Goal: Task Accomplishment & Management: Complete application form

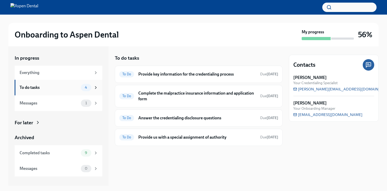
click at [62, 87] on div "To do tasks" at bounding box center [49, 88] width 59 height 6
click at [75, 76] on div "Everything" at bounding box center [59, 73] width 88 height 14
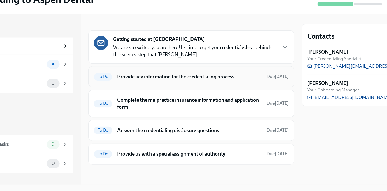
click at [203, 99] on h6 "Provide key information for the credentialing process" at bounding box center [197, 98] width 118 height 6
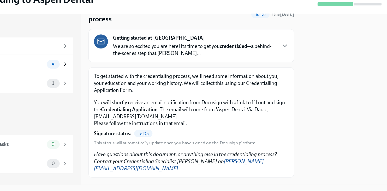
scroll to position [34, 0]
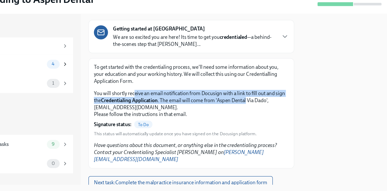
drag, startPoint x: 152, startPoint y: 112, endPoint x: 252, endPoint y: 117, distance: 100.8
click at [252, 117] on p "You will shortly receive an email notification from Docusign with a link to fil…" at bounding box center [198, 119] width 159 height 23
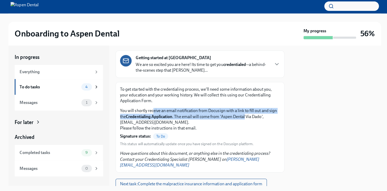
scroll to position [0, 0]
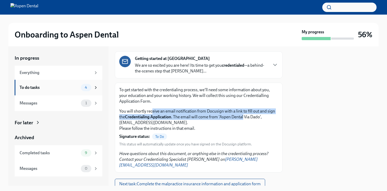
click at [44, 88] on div "To do tasks" at bounding box center [49, 88] width 59 height 6
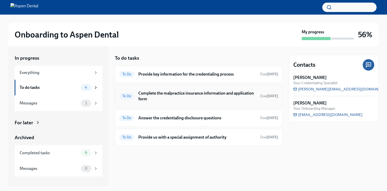
click at [187, 99] on h6 "Complete the malpractice insurance information and application form" at bounding box center [197, 95] width 118 height 11
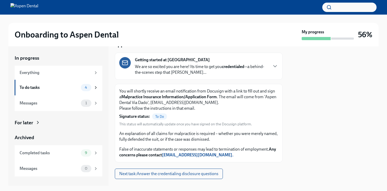
scroll to position [42, 0]
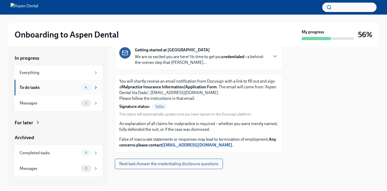
click at [55, 85] on div "To do tasks" at bounding box center [49, 88] width 59 height 6
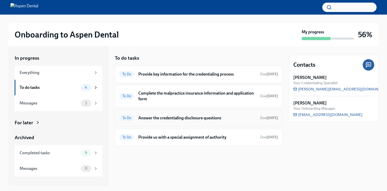
click at [189, 118] on h6 "Answer the credentialing disclosure questions" at bounding box center [197, 118] width 118 height 6
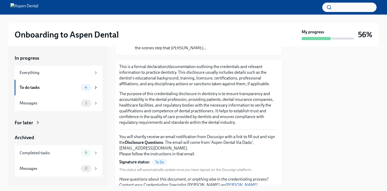
scroll to position [49, 0]
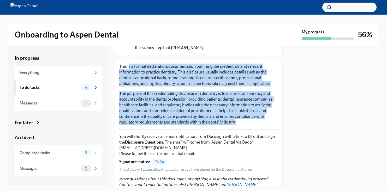
drag, startPoint x: 129, startPoint y: 67, endPoint x: 263, endPoint y: 124, distance: 146.0
click at [263, 124] on div "This is a formal declaration/documentation outlining the credentials and releva…" at bounding box center [198, 95] width 159 height 62
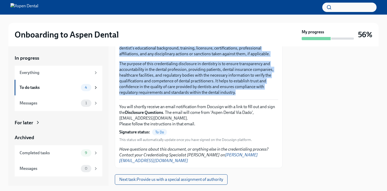
scroll to position [80, 0]
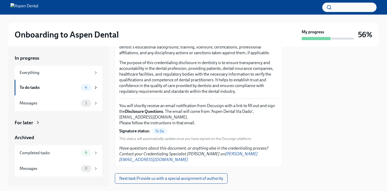
click at [213, 139] on span "This status will automatically update once you have signed on the Docusign plat…" at bounding box center [185, 138] width 133 height 5
click at [148, 131] on strong "Signature status:" at bounding box center [134, 131] width 31 height 6
click at [54, 86] on div "To do tasks" at bounding box center [49, 88] width 59 height 6
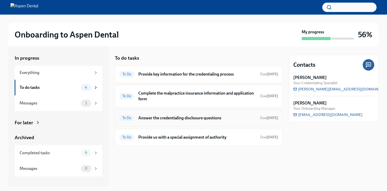
click at [182, 115] on div "To Do Answer the credentialing disclosure questions Due in 5 days" at bounding box center [198, 118] width 159 height 8
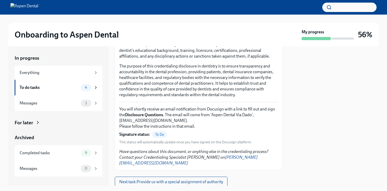
scroll to position [89, 0]
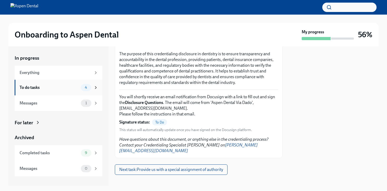
click at [83, 91] on div "4" at bounding box center [89, 87] width 17 height 7
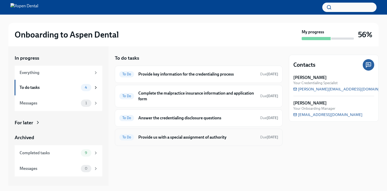
click at [189, 141] on div "To Do Provide us with a special assignment of authority Due in 5 days" at bounding box center [198, 137] width 159 height 8
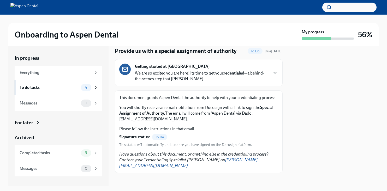
scroll to position [22, 0]
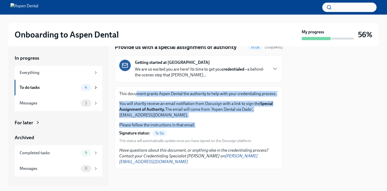
drag, startPoint x: 136, startPoint y: 94, endPoint x: 237, endPoint y: 128, distance: 107.0
click at [237, 128] on div "This document grants Aspen Dental the authority to help with your credentialing…" at bounding box center [198, 109] width 159 height 37
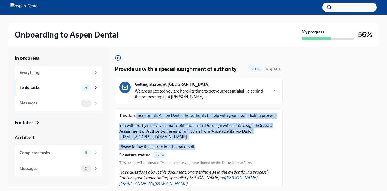
click at [31, 8] on img at bounding box center [24, 7] width 28 height 8
click at [48, 88] on div "To do tasks" at bounding box center [49, 88] width 59 height 6
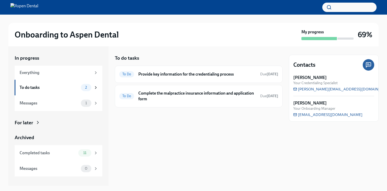
click at [175, 128] on div "To do tasks To Do Provide key information for the credentialing process Due in …" at bounding box center [199, 116] width 168 height 140
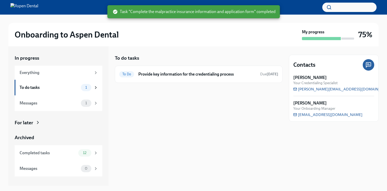
click at [154, 103] on div "To do tasks To Do Provide key information for the credentialing process Due in …" at bounding box center [199, 116] width 168 height 140
click at [131, 96] on div at bounding box center [199, 91] width 168 height 17
click at [135, 75] on div "To Do Provide key information for the credentialing process Due in 4 days" at bounding box center [198, 74] width 159 height 8
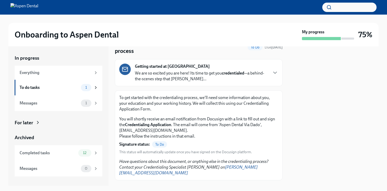
scroll to position [31, 0]
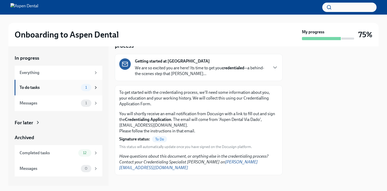
click at [76, 88] on div "To do tasks" at bounding box center [49, 88] width 59 height 6
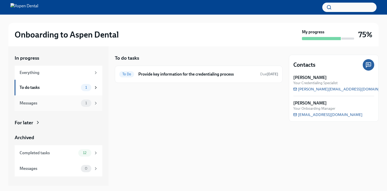
click at [73, 110] on div "Messages 1" at bounding box center [59, 103] width 88 height 16
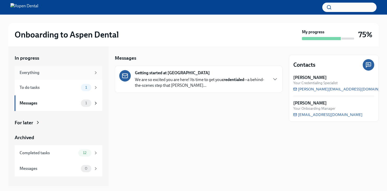
click at [66, 75] on div "Everything" at bounding box center [59, 73] width 88 height 14
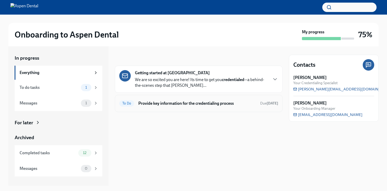
click at [168, 106] on h6 "Provide key information for the credentialing process" at bounding box center [197, 104] width 118 height 6
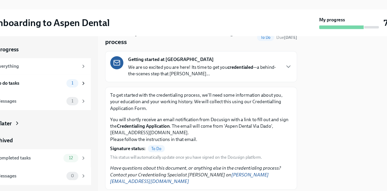
scroll to position [31, 0]
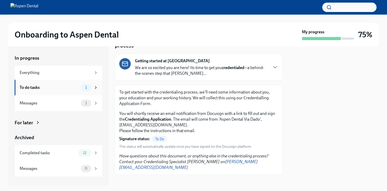
click at [55, 87] on div "To do tasks" at bounding box center [49, 88] width 59 height 6
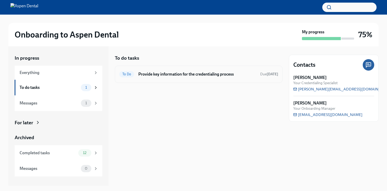
click at [180, 75] on h6 "Provide key information for the credentialing process" at bounding box center [197, 74] width 118 height 6
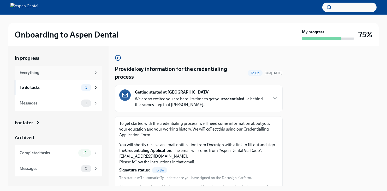
click at [50, 73] on div "Everything" at bounding box center [56, 73] width 72 height 6
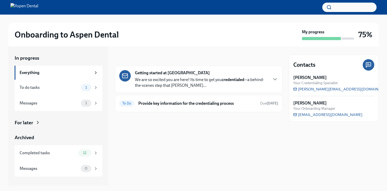
click at [198, 141] on div "In progress Getting started at Aspen Dental We are so excited you are here! Its…" at bounding box center [199, 116] width 168 height 140
click at [200, 99] on div "To Do Provide key information for the credentialing process Due in 4 days" at bounding box center [199, 103] width 168 height 17
click at [199, 108] on div "To Do Provide key information for the credentialing process Due in 4 days" at bounding box center [199, 103] width 168 height 17
click at [200, 104] on h6 "Provide key information for the credentialing process" at bounding box center [197, 104] width 118 height 6
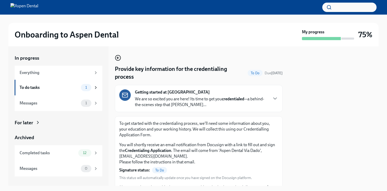
click at [118, 57] on icon "button" at bounding box center [118, 58] width 6 height 6
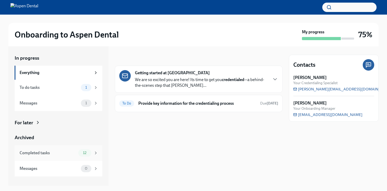
click at [62, 150] on div "Completed tasks" at bounding box center [48, 153] width 57 height 6
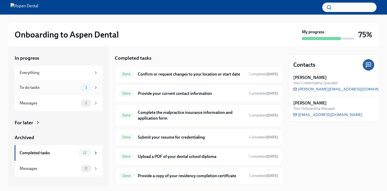
click at [77, 87] on div "To do tasks" at bounding box center [49, 88] width 59 height 6
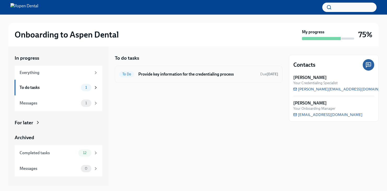
click at [150, 78] on div "To Do Provide key information for the credentialing process Due in 4 days" at bounding box center [198, 74] width 159 height 8
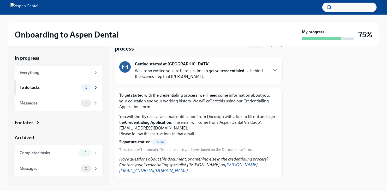
scroll to position [31, 0]
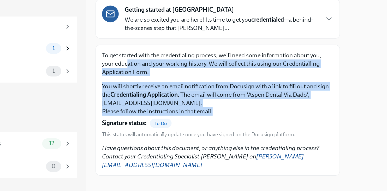
drag, startPoint x: 136, startPoint y: 99, endPoint x: 237, endPoint y: 136, distance: 107.1
click at [237, 136] on div "To get started with the credentialing process, we'll need some information abou…" at bounding box center [198, 129] width 159 height 81
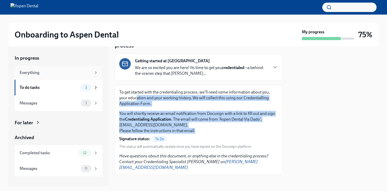
click at [56, 75] on div "Everything" at bounding box center [56, 73] width 72 height 6
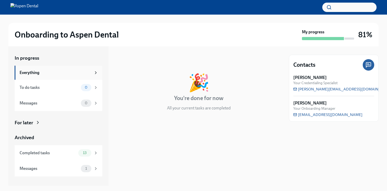
click at [61, 73] on div "Everything" at bounding box center [56, 73] width 72 height 6
click at [325, 31] on div "My progress" at bounding box center [328, 34] width 52 height 11
